Goal: Information Seeking & Learning: Check status

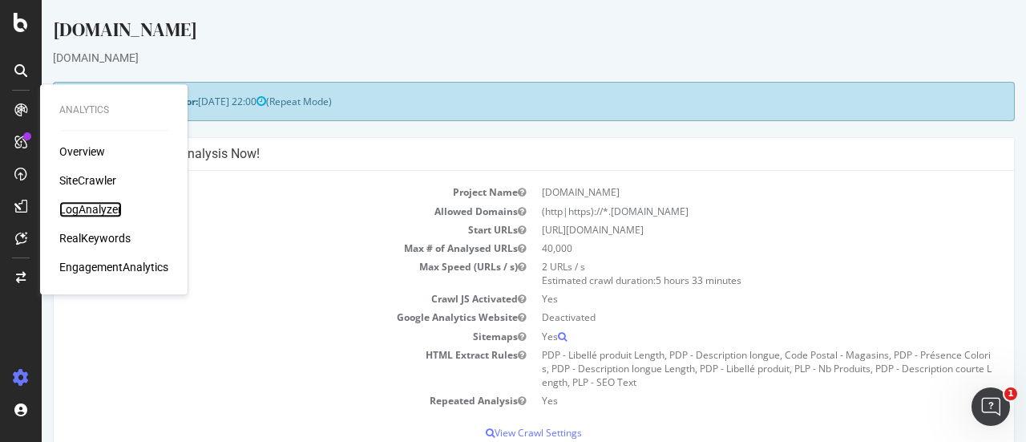
click at [95, 209] on div "LogAnalyzer" at bounding box center [90, 209] width 63 height 16
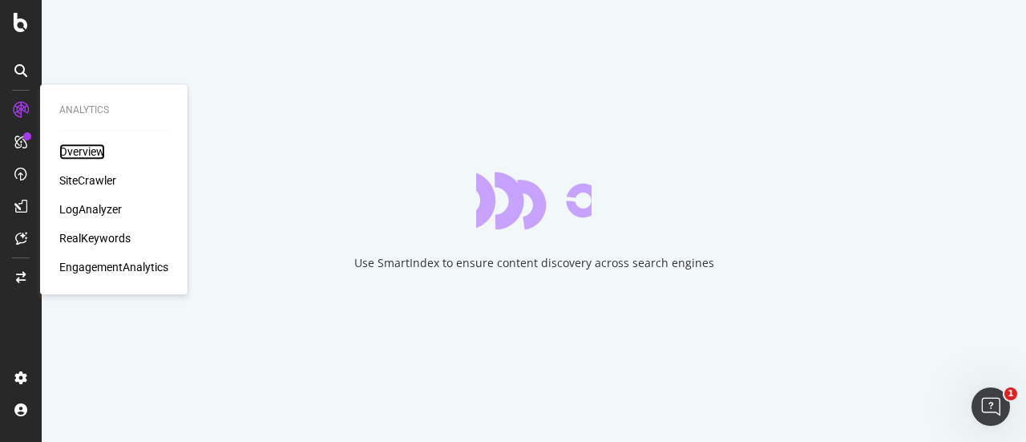
click at [83, 149] on div "Overview" at bounding box center [82, 151] width 46 height 16
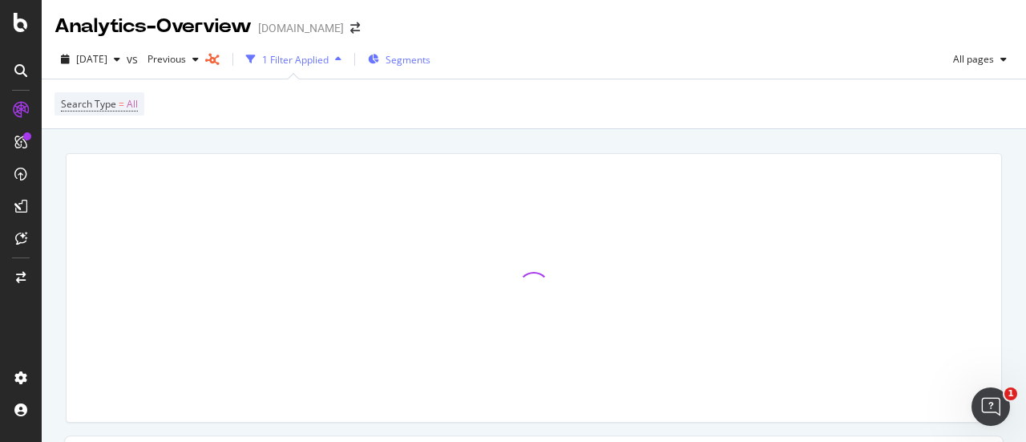
click at [423, 59] on span "Segments" at bounding box center [408, 60] width 45 height 14
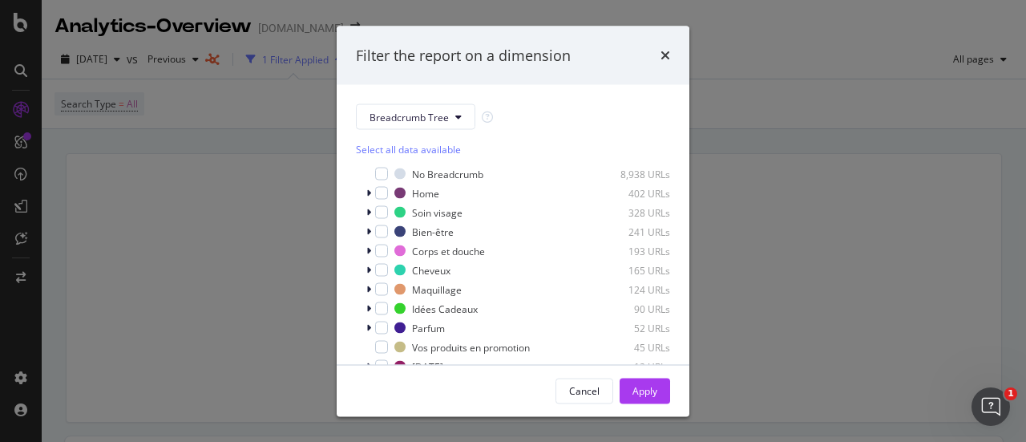
click at [776, 38] on div "Filter the report on a dimension Breadcrumb Tree Select all data available No B…" at bounding box center [513, 221] width 1026 height 442
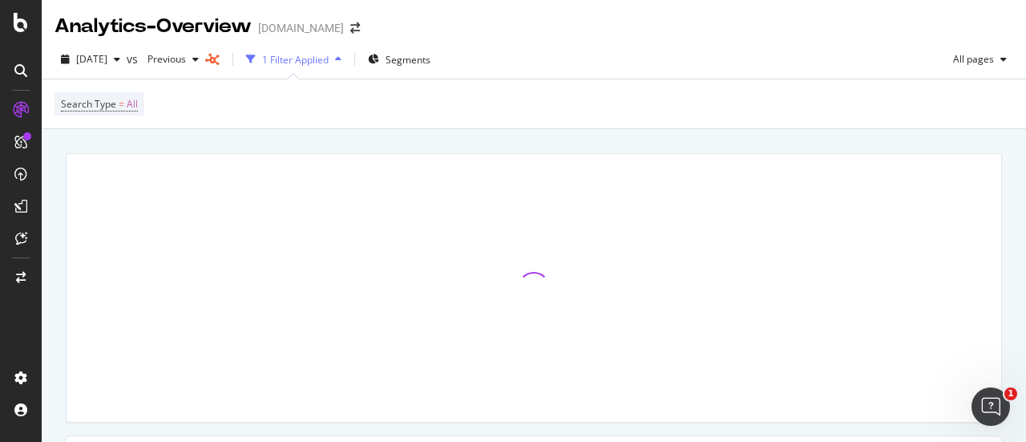
click at [975, 37] on div "Analytics - Overview [DOMAIN_NAME]" at bounding box center [534, 20] width 984 height 40
click at [953, 76] on div "[DATE] vs Previous 1 Filter Applied Segments All pages" at bounding box center [534, 62] width 984 height 32
click at [962, 57] on span "All pages" at bounding box center [970, 59] width 47 height 14
click at [707, 63] on div "[DATE] vs Previous 1 Filter Applied Segments All pages" at bounding box center [534, 62] width 984 height 32
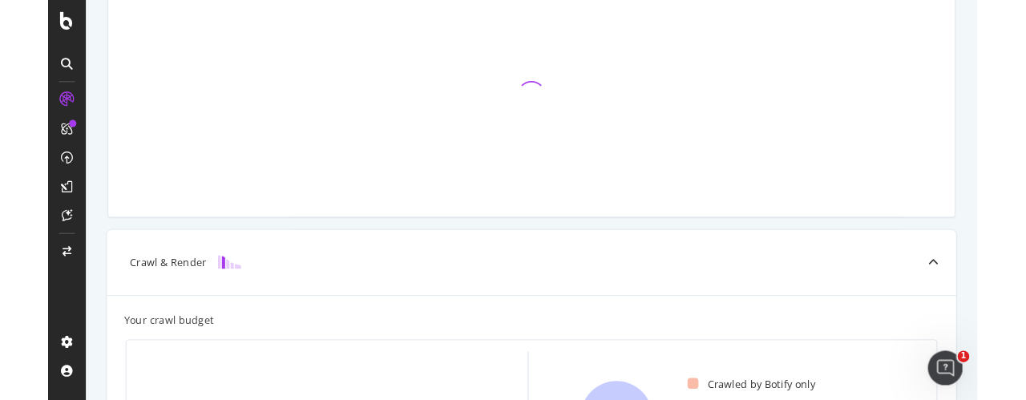
scroll to position [135, 0]
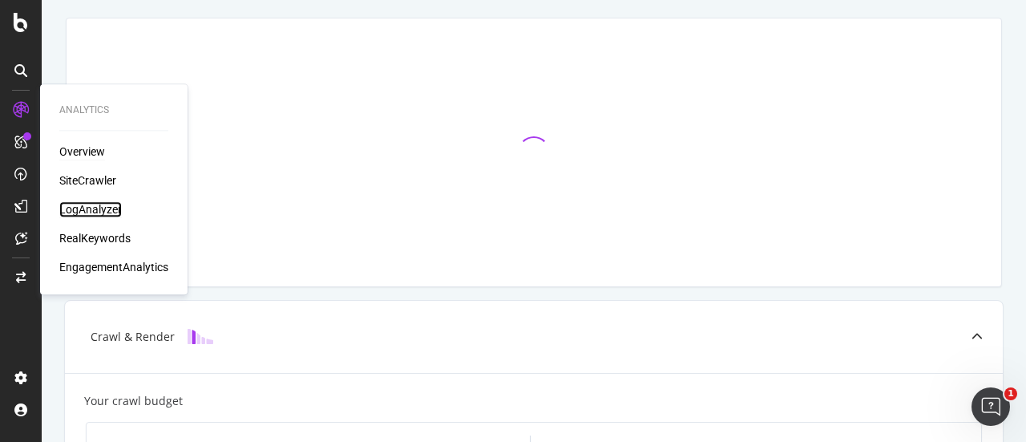
click at [95, 208] on div "LogAnalyzer" at bounding box center [90, 209] width 63 height 16
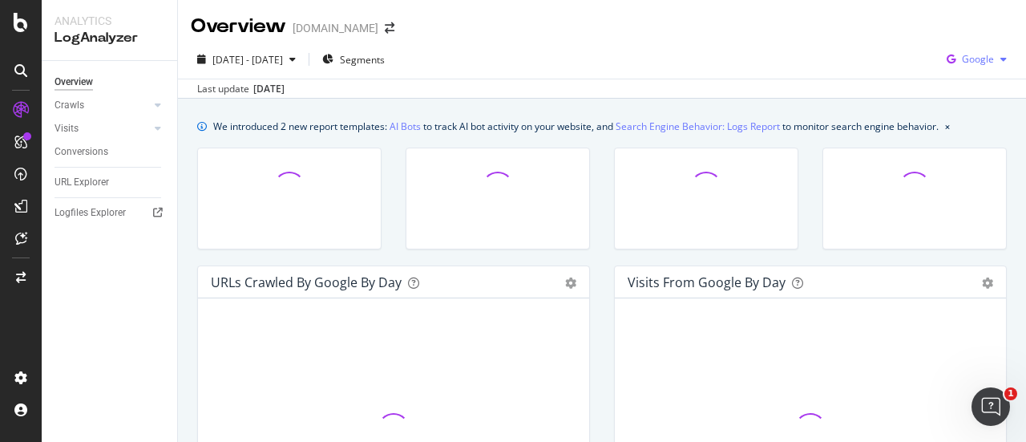
click at [980, 52] on span "Google" at bounding box center [978, 59] width 32 height 14
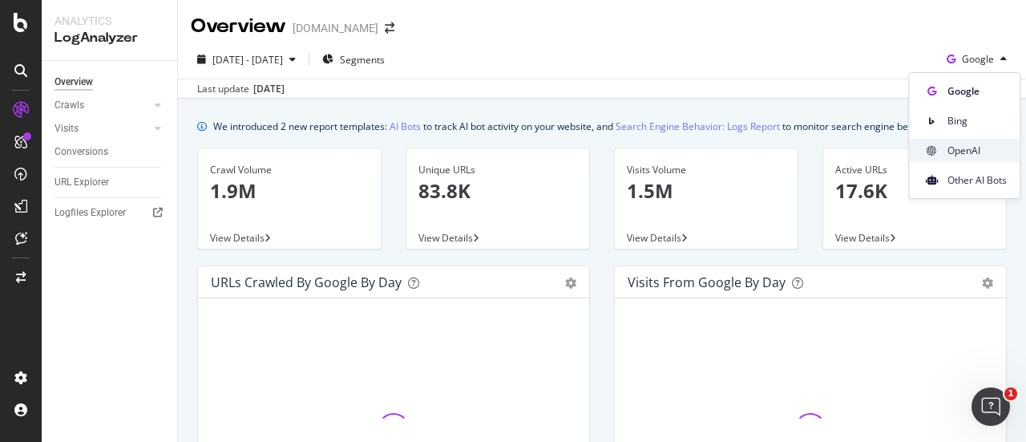
click at [978, 161] on div "OpenAI" at bounding box center [964, 150] width 111 height 23
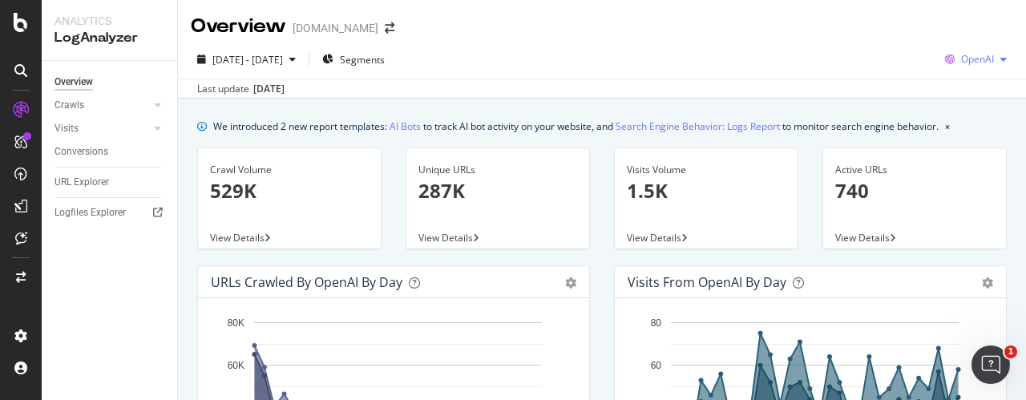
click at [961, 60] on span "OpenAI" at bounding box center [977, 59] width 33 height 14
click at [744, 83] on div "Last update [DATE]" at bounding box center [602, 88] width 848 height 19
click at [961, 54] on span "OpenAI" at bounding box center [977, 59] width 33 height 14
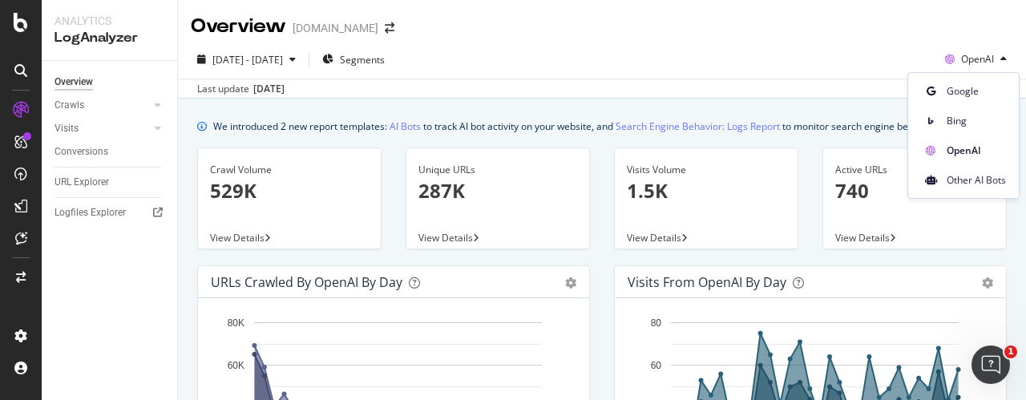
click at [809, 71] on div "[DATE] - [DATE] Segments OpenAI" at bounding box center [602, 62] width 848 height 32
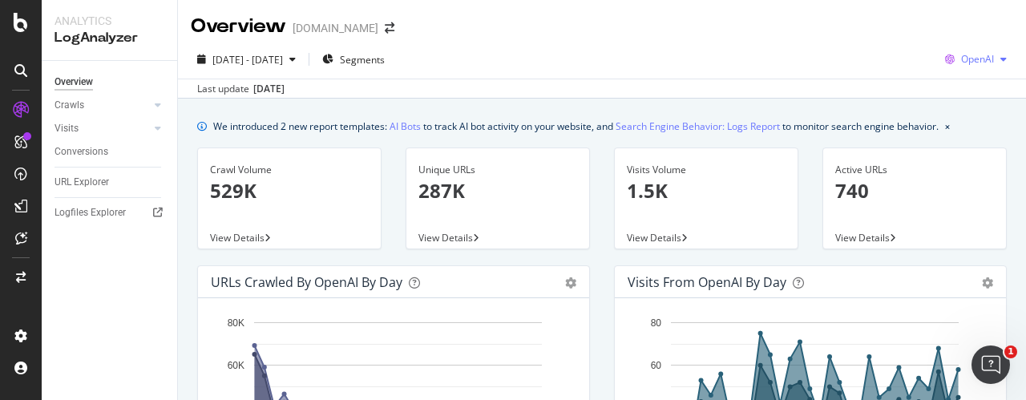
click at [956, 68] on div "OpenAI" at bounding box center [976, 59] width 75 height 24
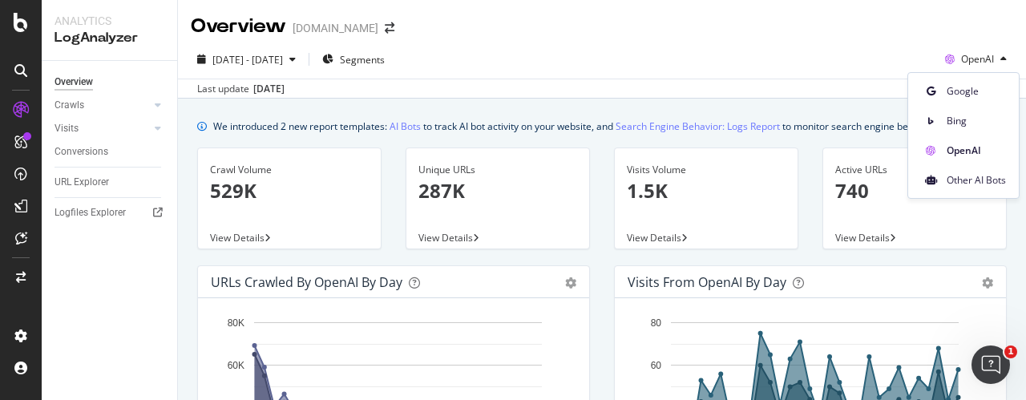
click at [789, 73] on div "[DATE] - [DATE] Segments OpenAI" at bounding box center [602, 62] width 848 height 32
